Goal: Task Accomplishment & Management: Use online tool/utility

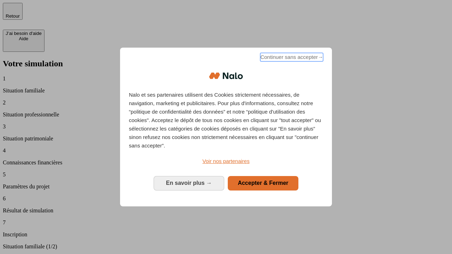
click at [291, 58] on span "Continuer sans accepter →" at bounding box center [291, 57] width 63 height 8
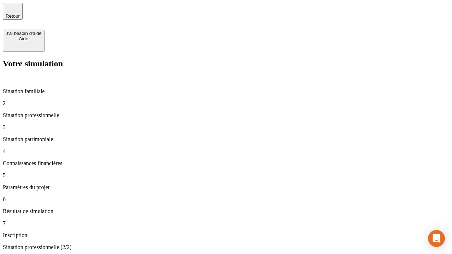
type input "30 000"
type input "1 000"
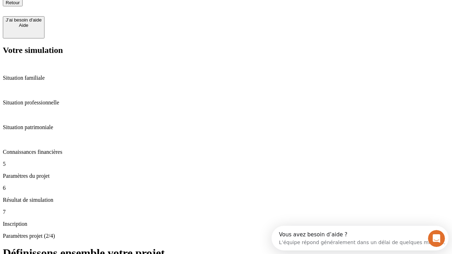
type input "40"
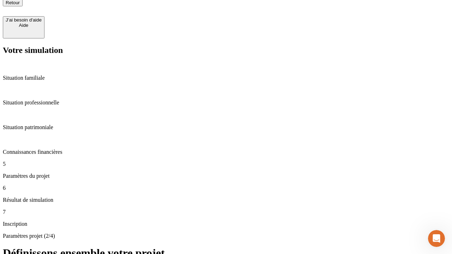
type input "64"
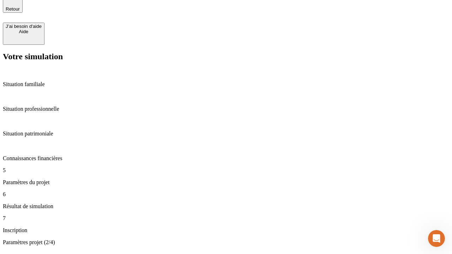
type input "200 000"
type input "640"
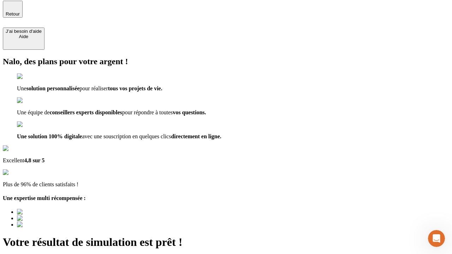
type input "[EMAIL_ADDRESS][DOMAIN_NAME]"
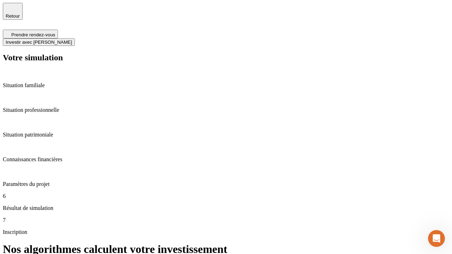
scroll to position [3, 0]
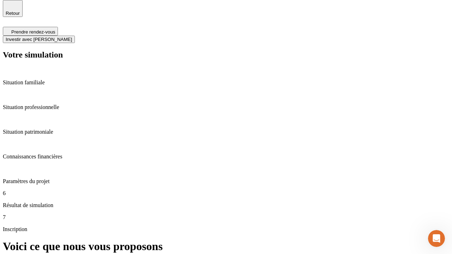
click at [72, 37] on span "Investir avec [PERSON_NAME]" at bounding box center [39, 39] width 66 height 5
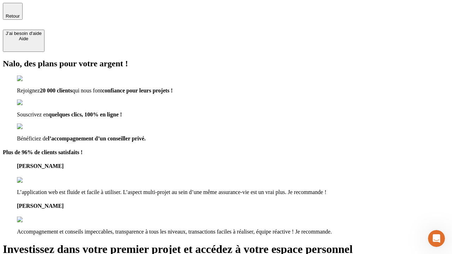
type input "[PERSON_NAME][EMAIL_ADDRESS][DOMAIN_NAME]"
